Goal: Information Seeking & Learning: Learn about a topic

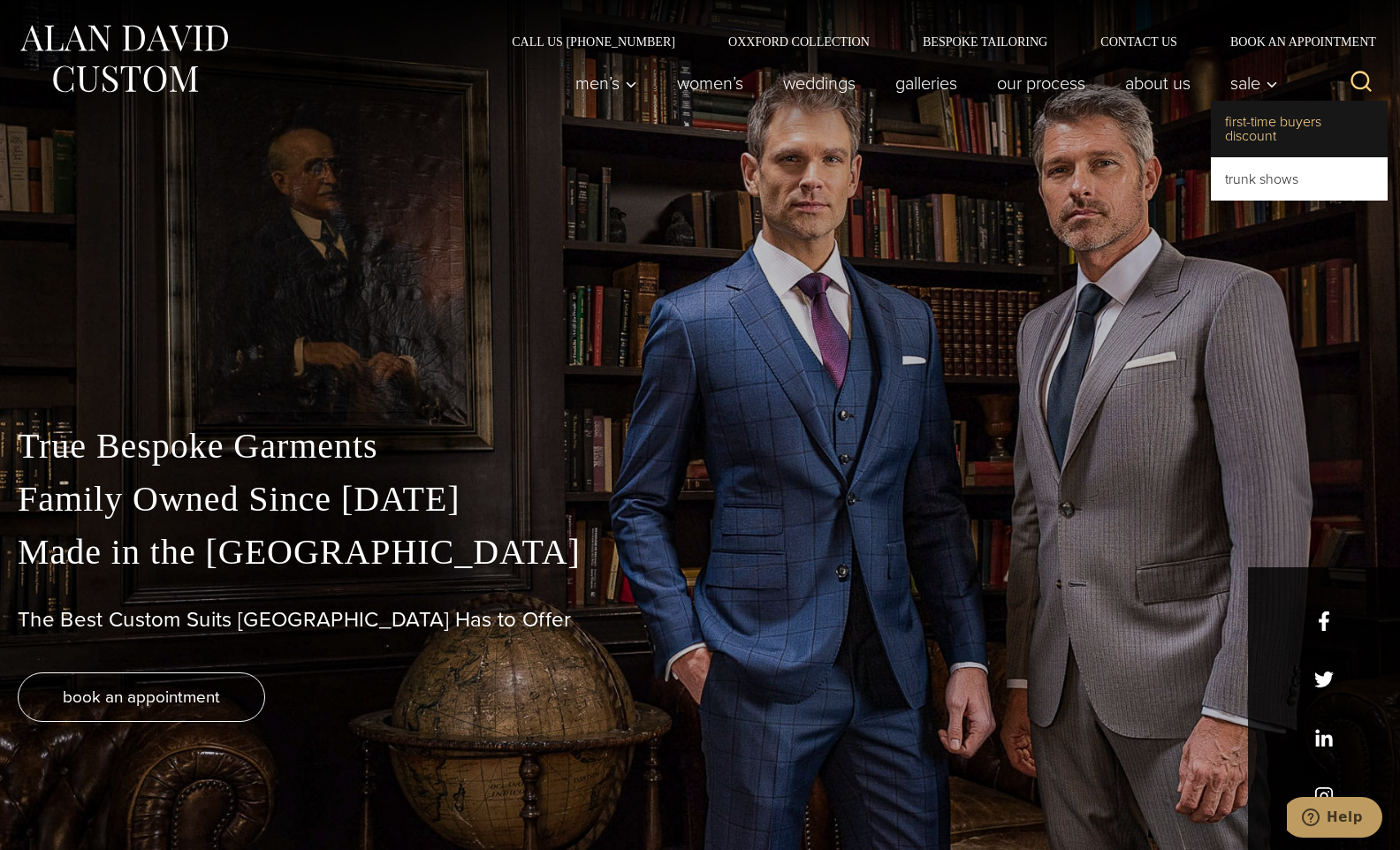
click at [1264, 135] on link "First-Time Buyers Discount" at bounding box center [1299, 129] width 176 height 57
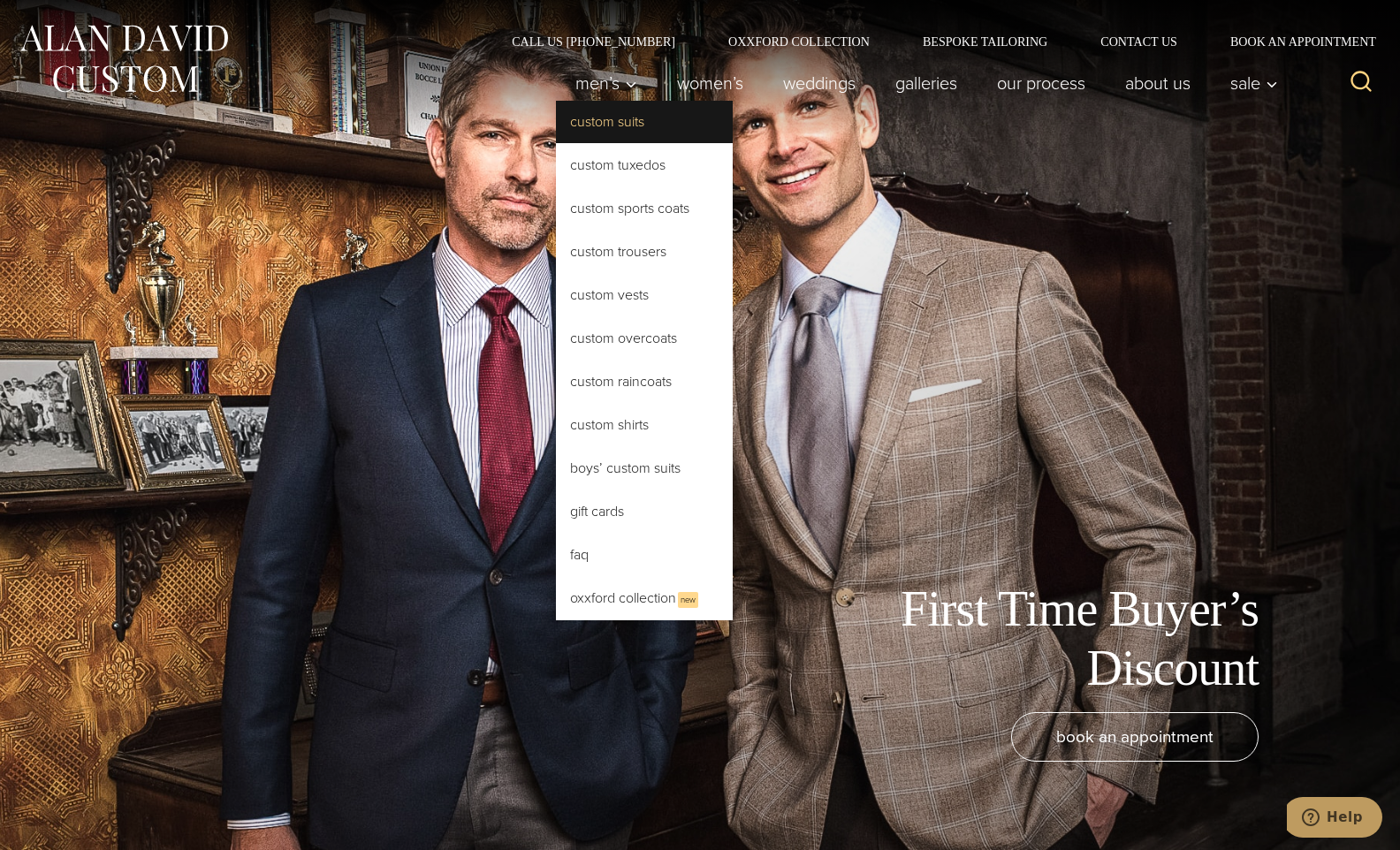
click at [579, 120] on link "Custom Suits" at bounding box center [644, 121] width 176 height 43
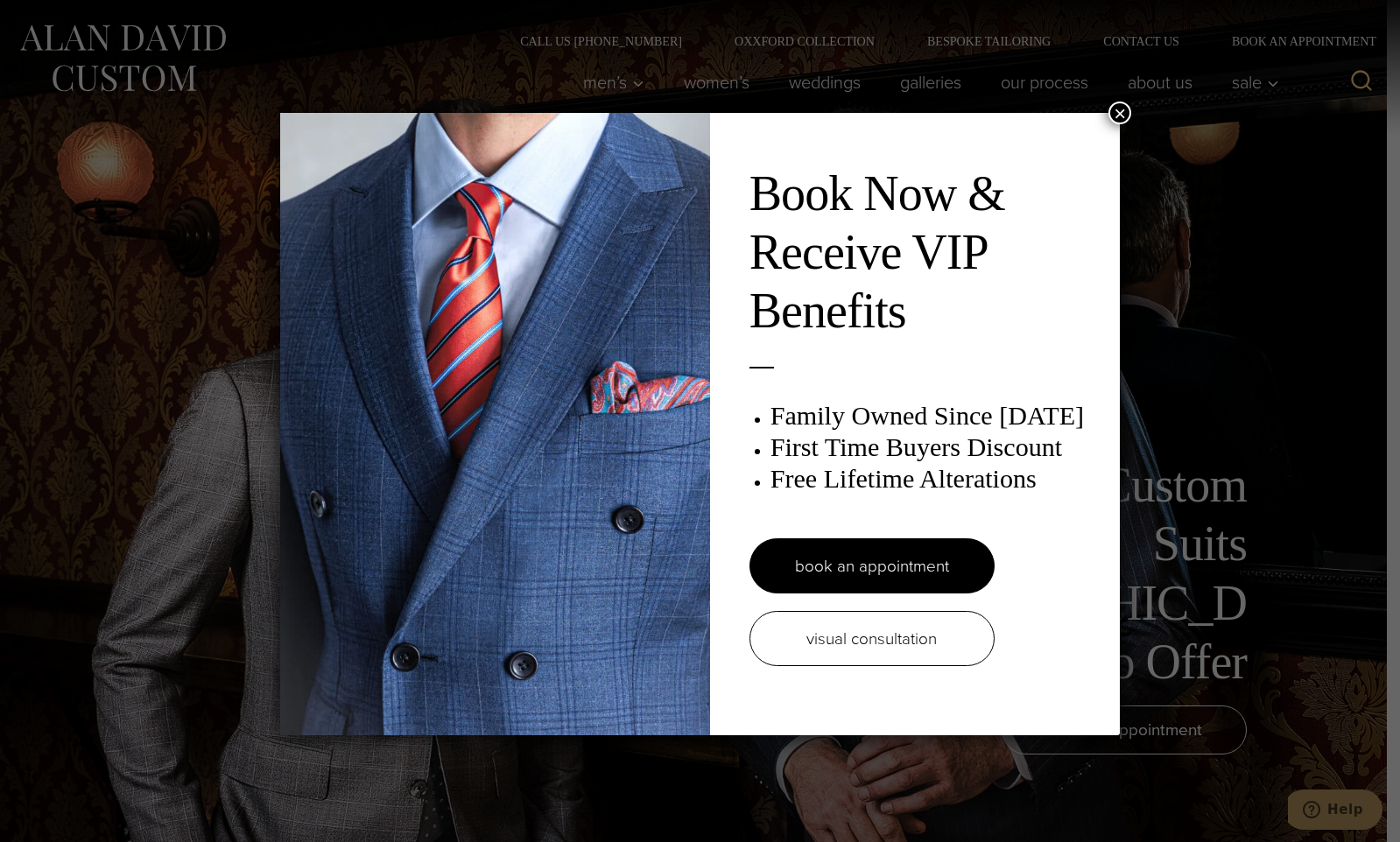
click at [1111, 118] on button "×" at bounding box center [1120, 113] width 23 height 23
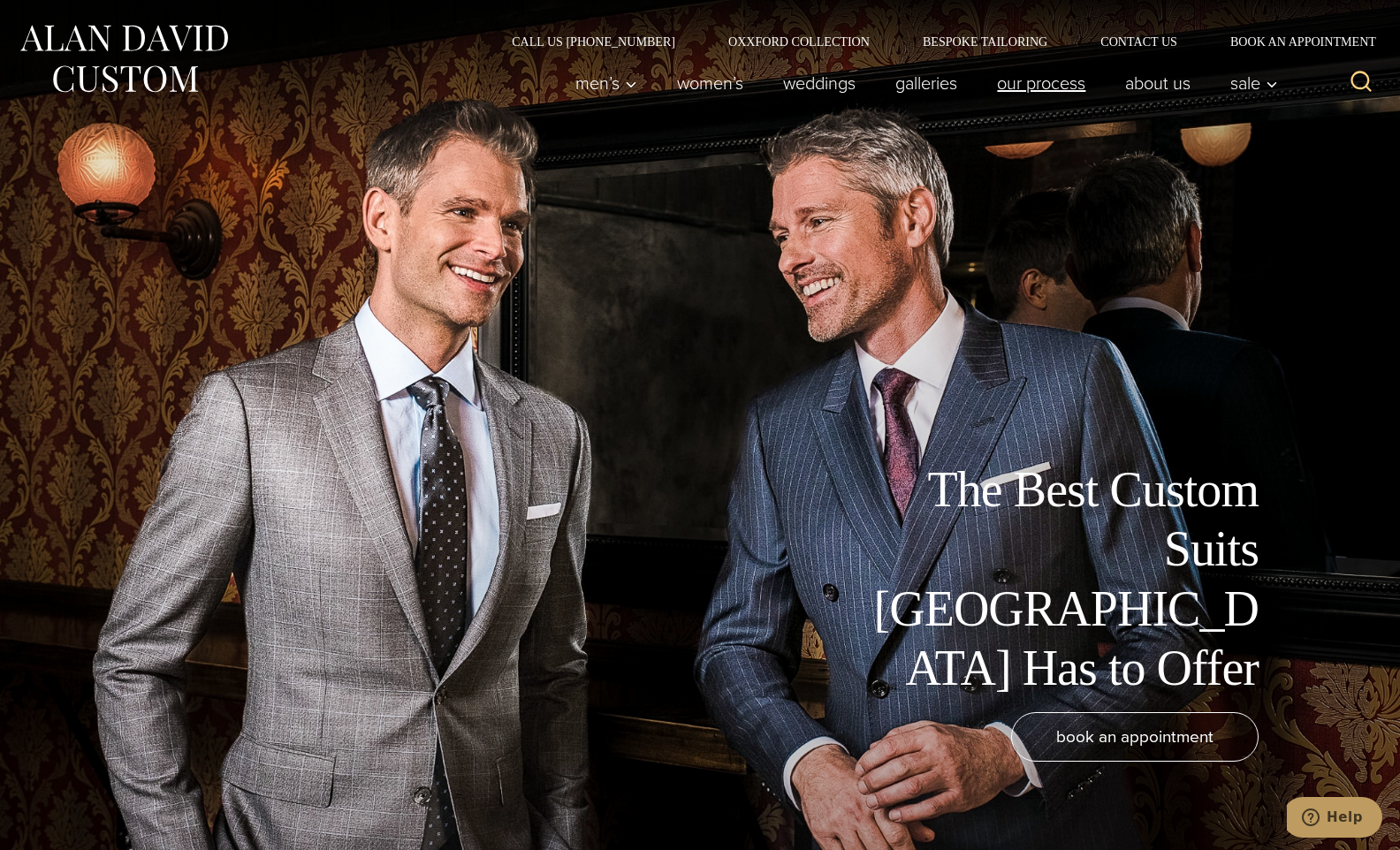
click at [1045, 96] on link "Our Process" at bounding box center [1041, 83] width 128 height 35
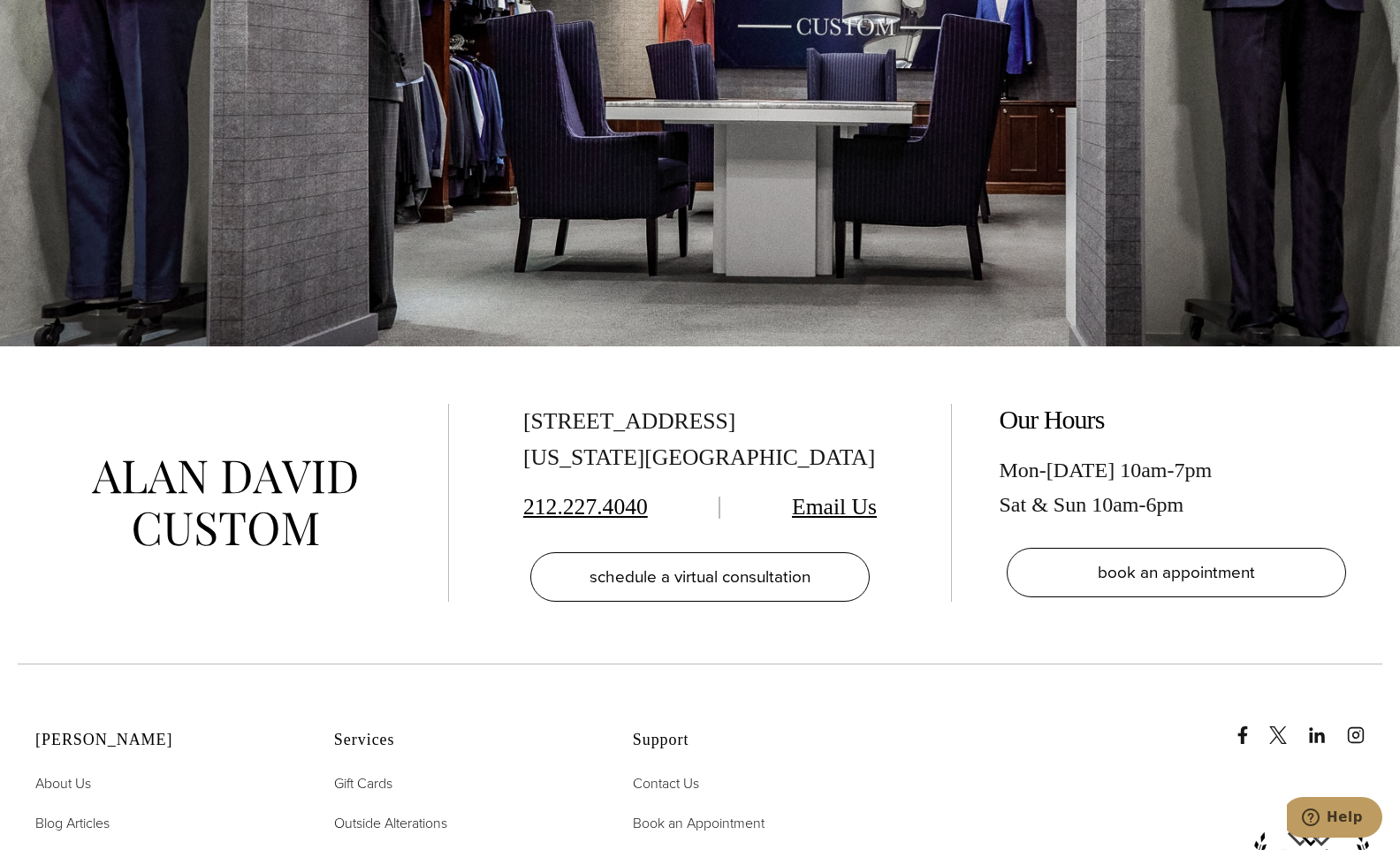
scroll to position [6453, 0]
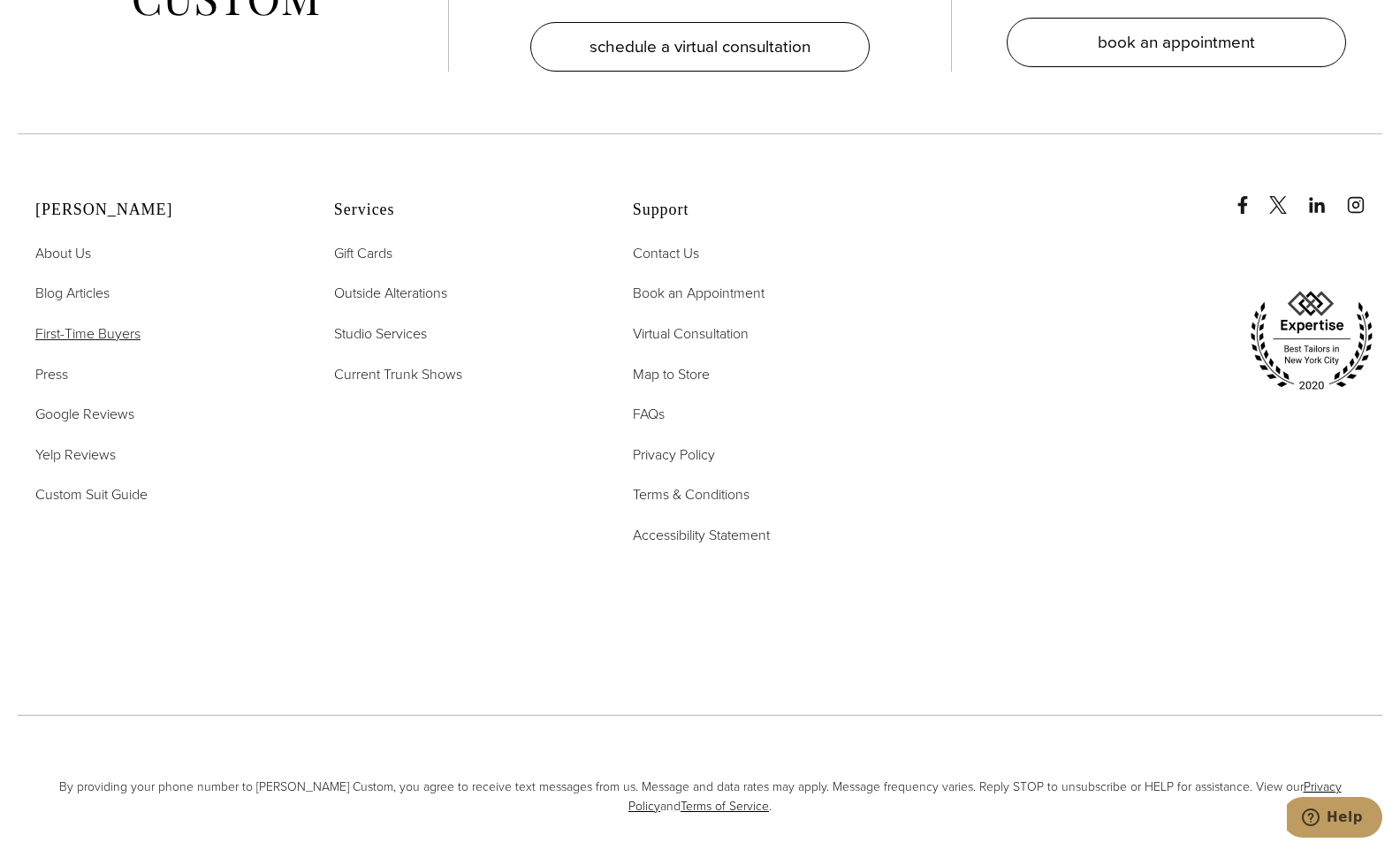
click at [97, 323] on span "First-Time Buyers" at bounding box center [87, 333] width 105 height 20
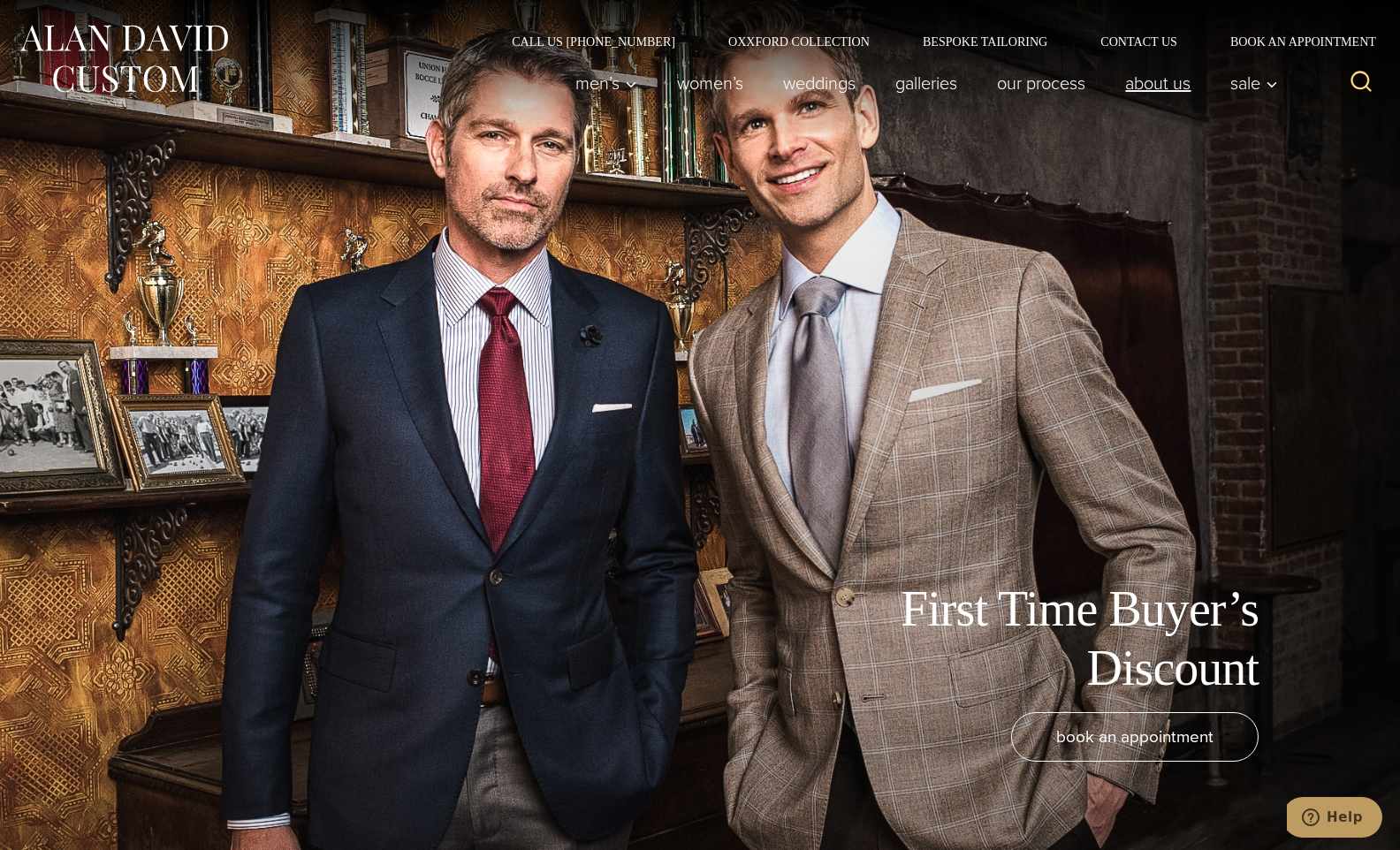
click at [1177, 88] on link "About Us" at bounding box center [1158, 83] width 105 height 35
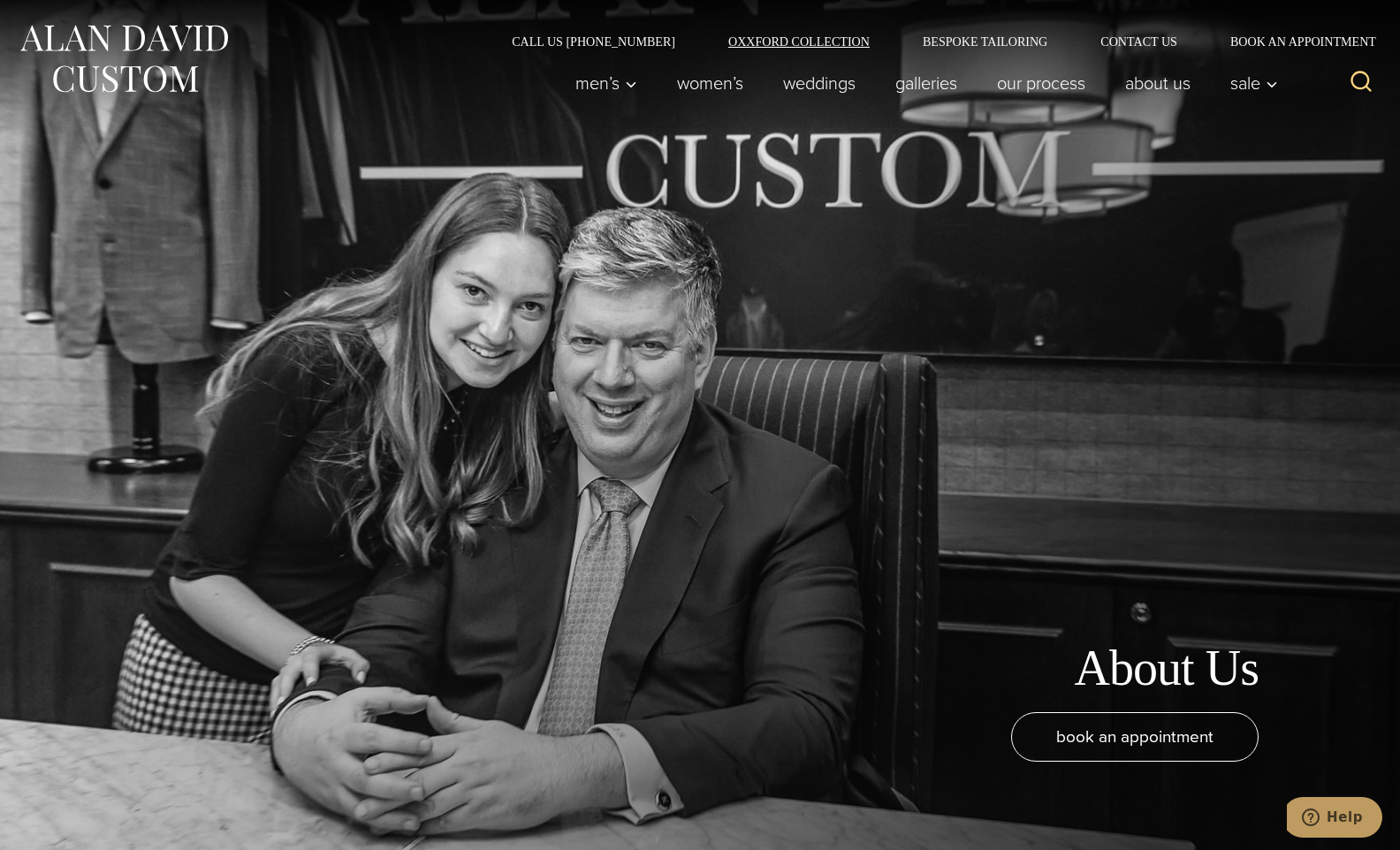
click at [820, 42] on link "Oxxford Collection" at bounding box center [799, 41] width 194 height 12
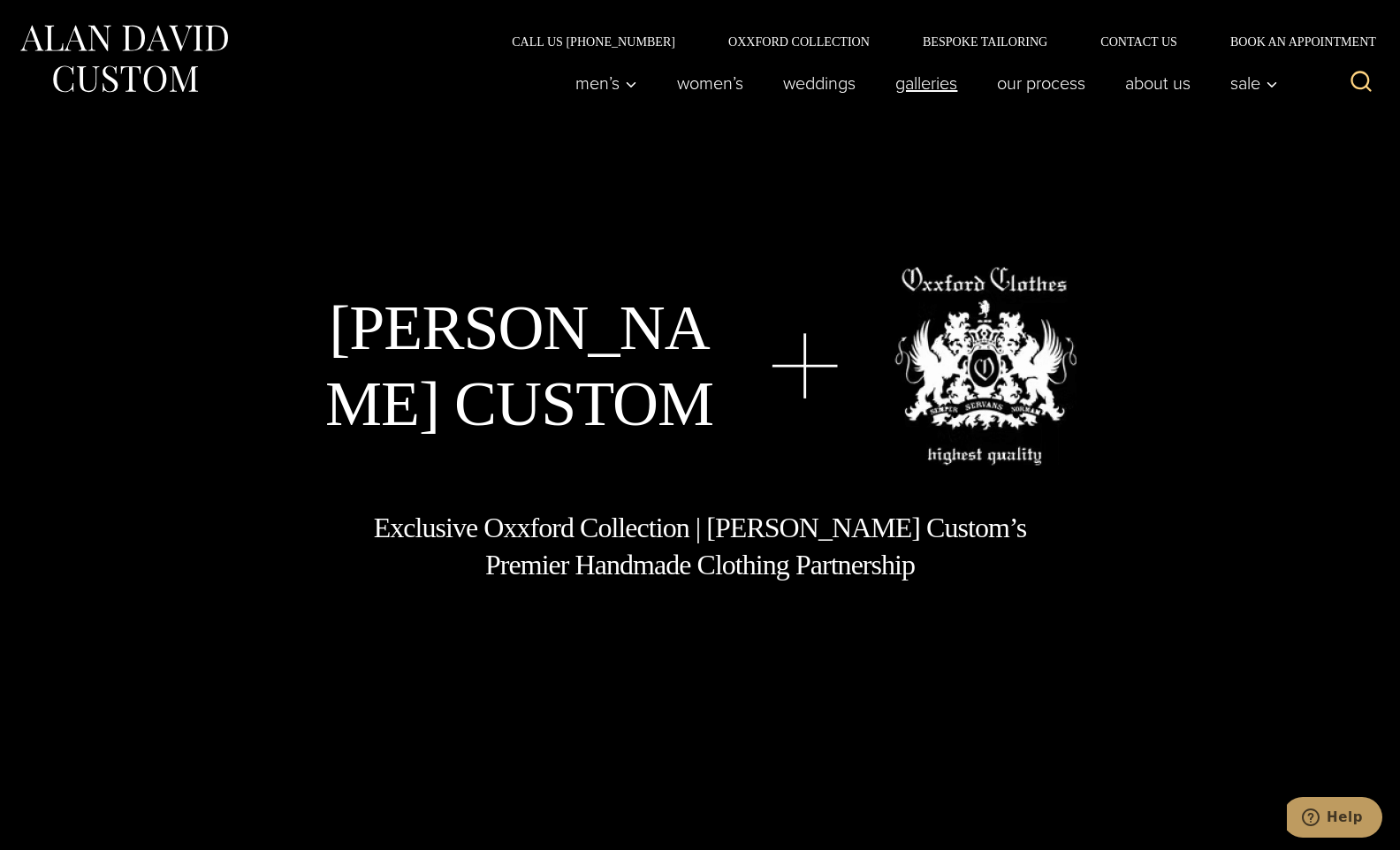
click at [909, 88] on link "Galleries" at bounding box center [926, 83] width 101 height 35
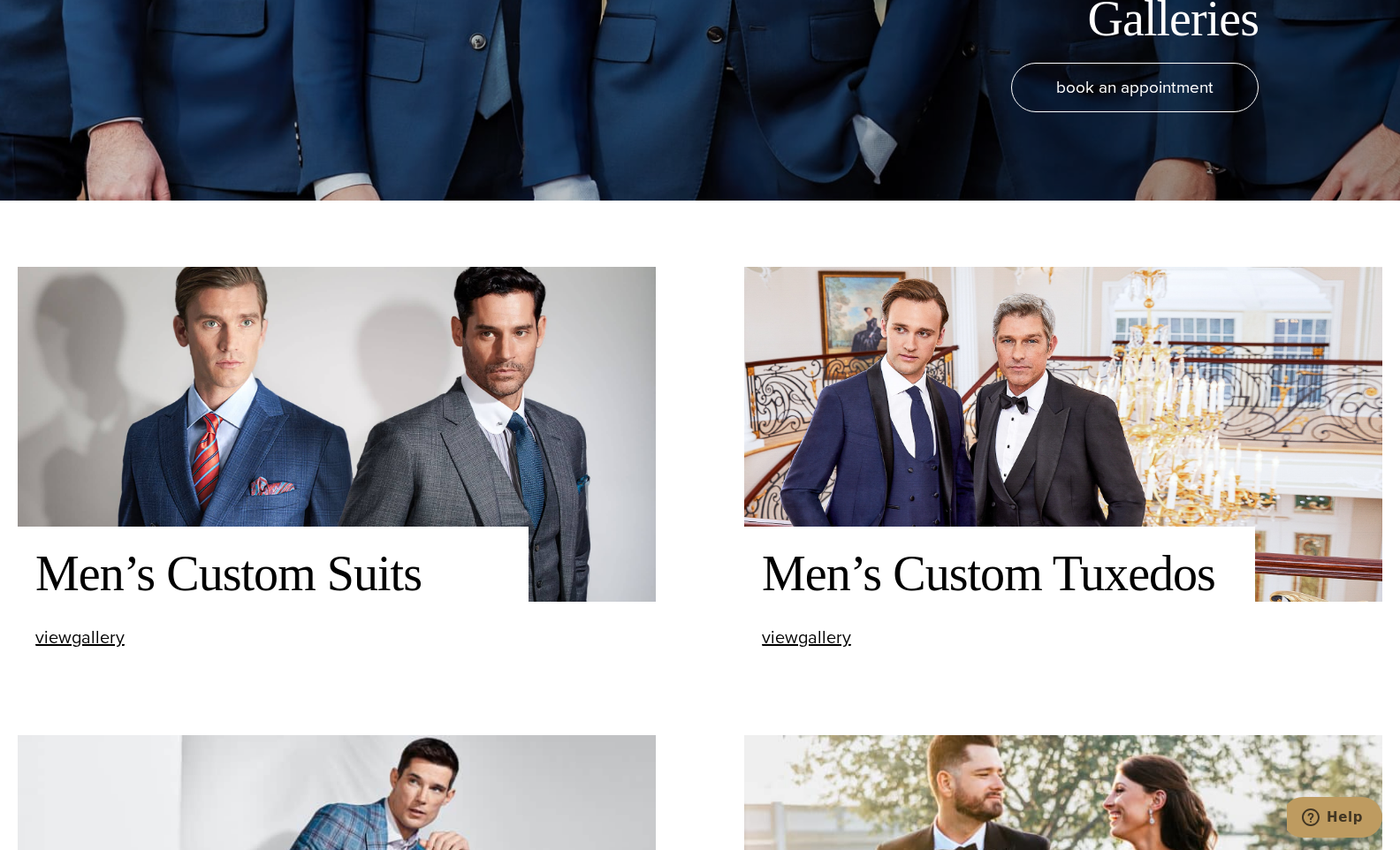
scroll to position [972, 0]
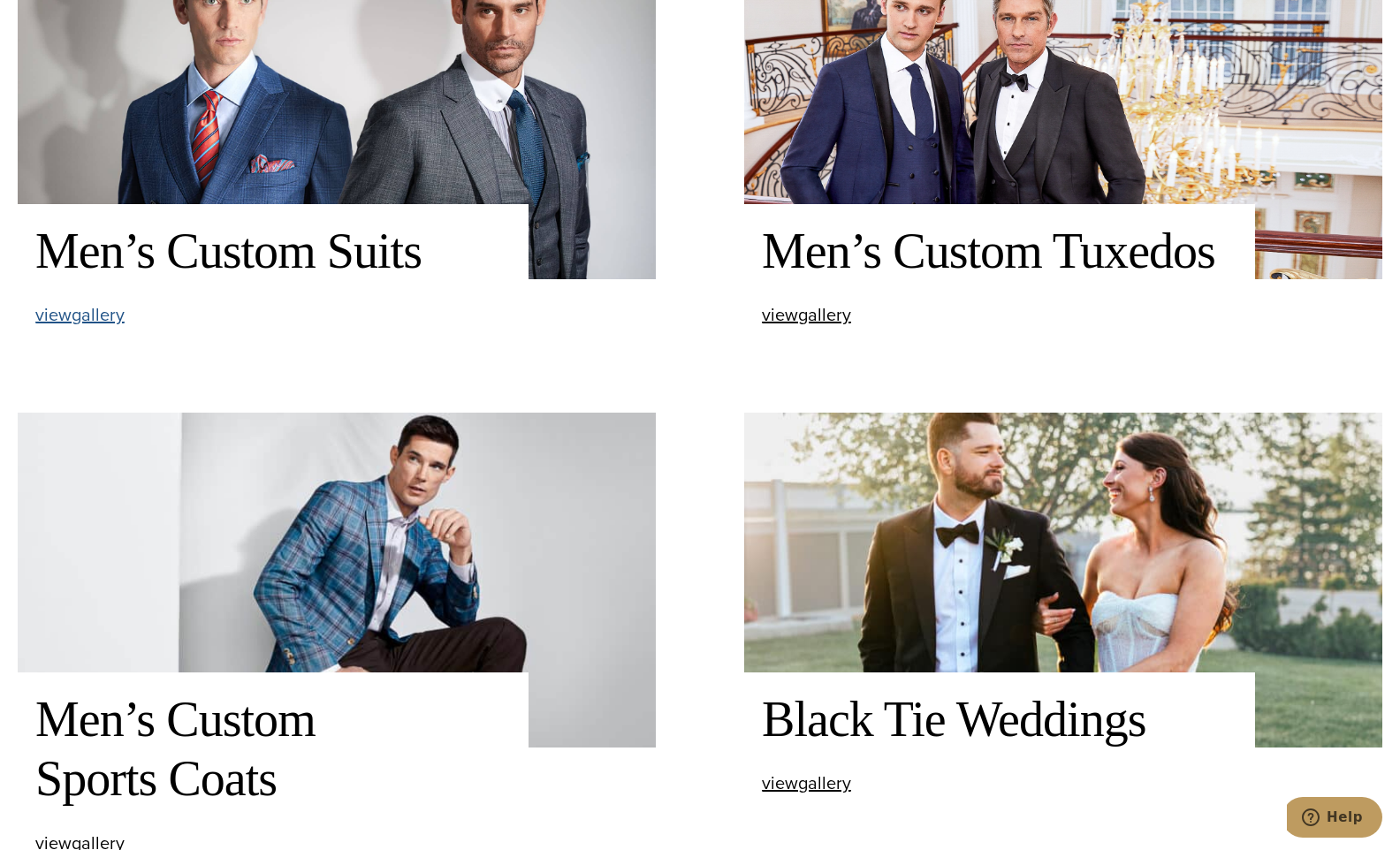
click at [106, 314] on span "view Men’s Custom Suits gallery" at bounding box center [80, 315] width 89 height 27
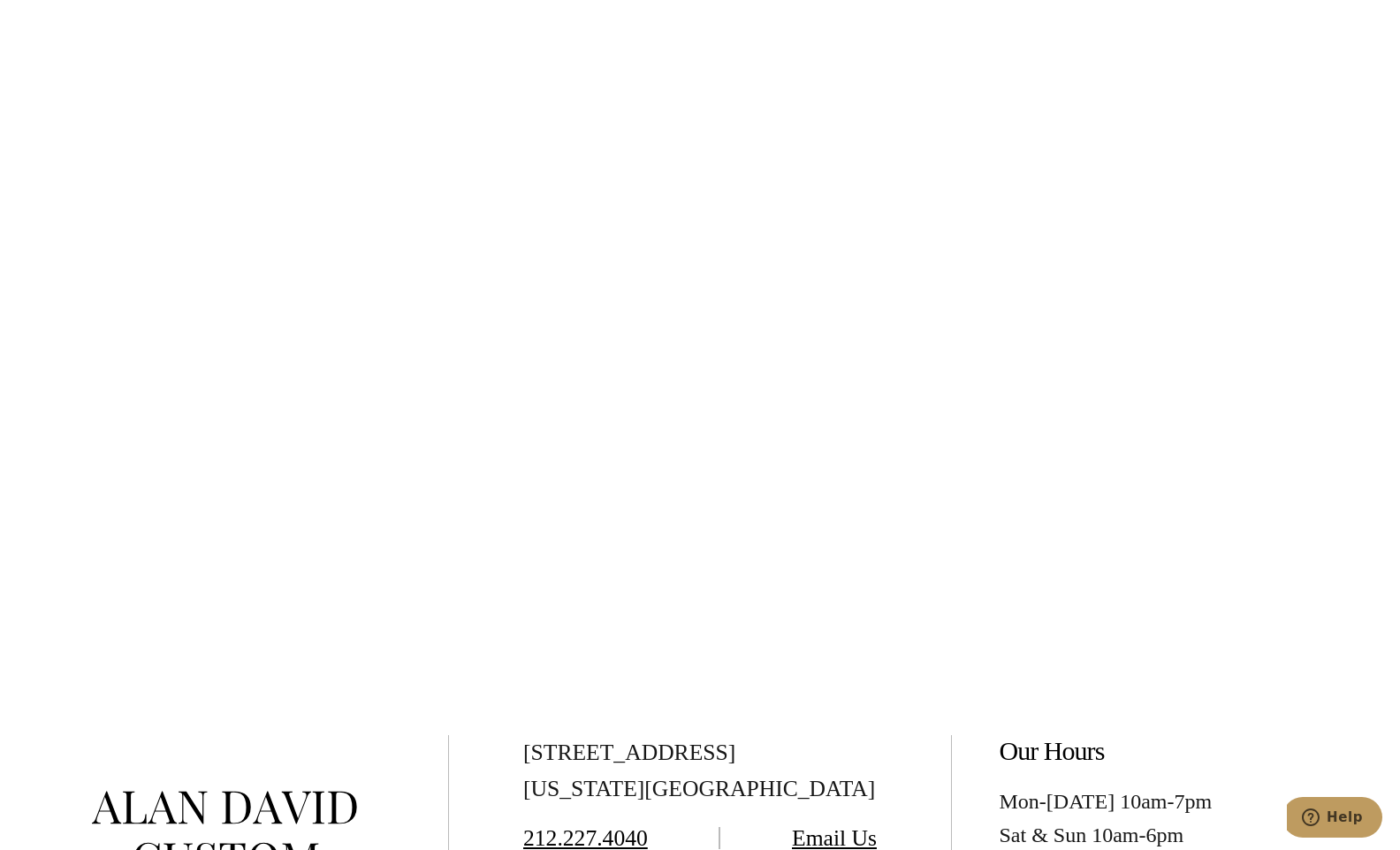
scroll to position [9282, 0]
